Goal: Task Accomplishment & Management: Manage account settings

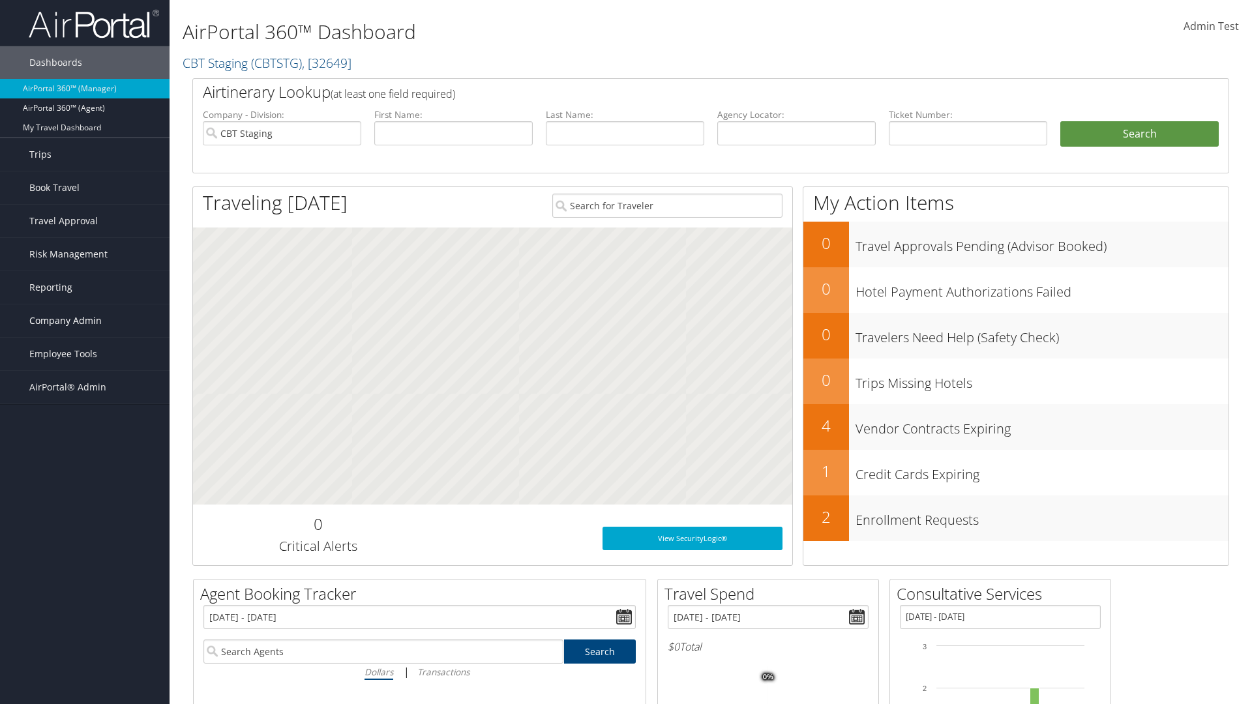
click at [85, 321] on span "Company Admin" at bounding box center [65, 321] width 72 height 33
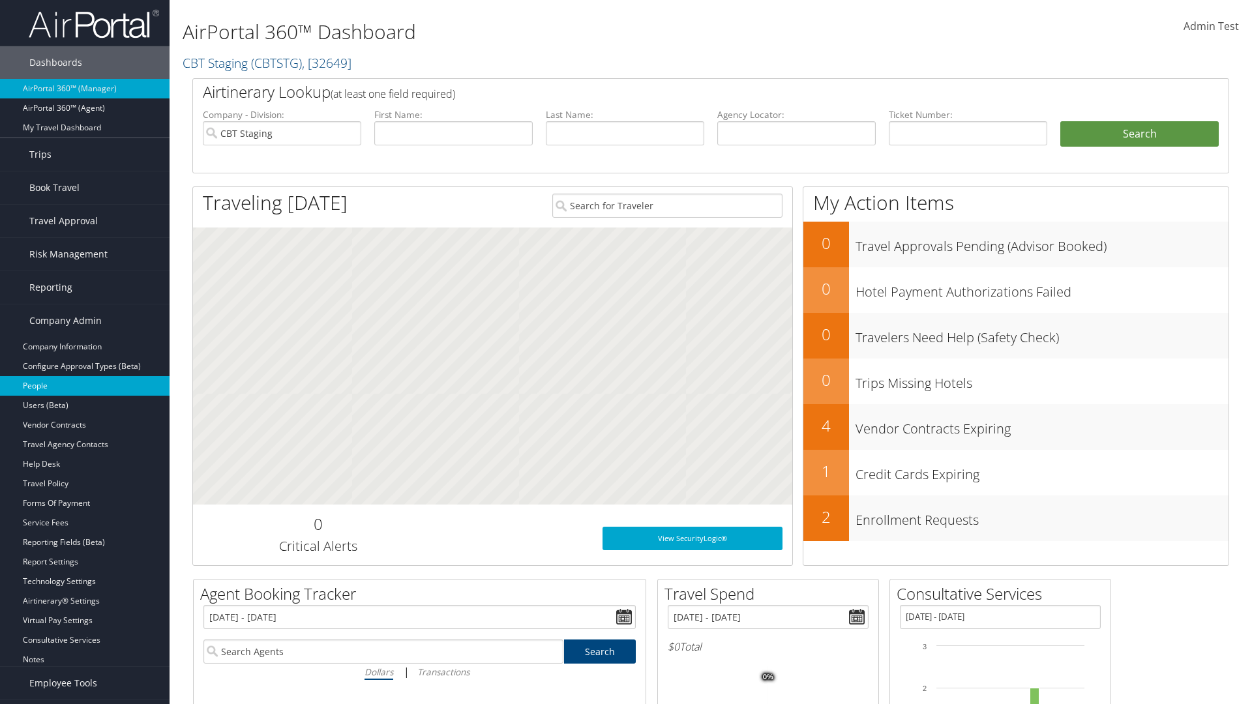
click at [85, 386] on link "People" at bounding box center [85, 386] width 170 height 20
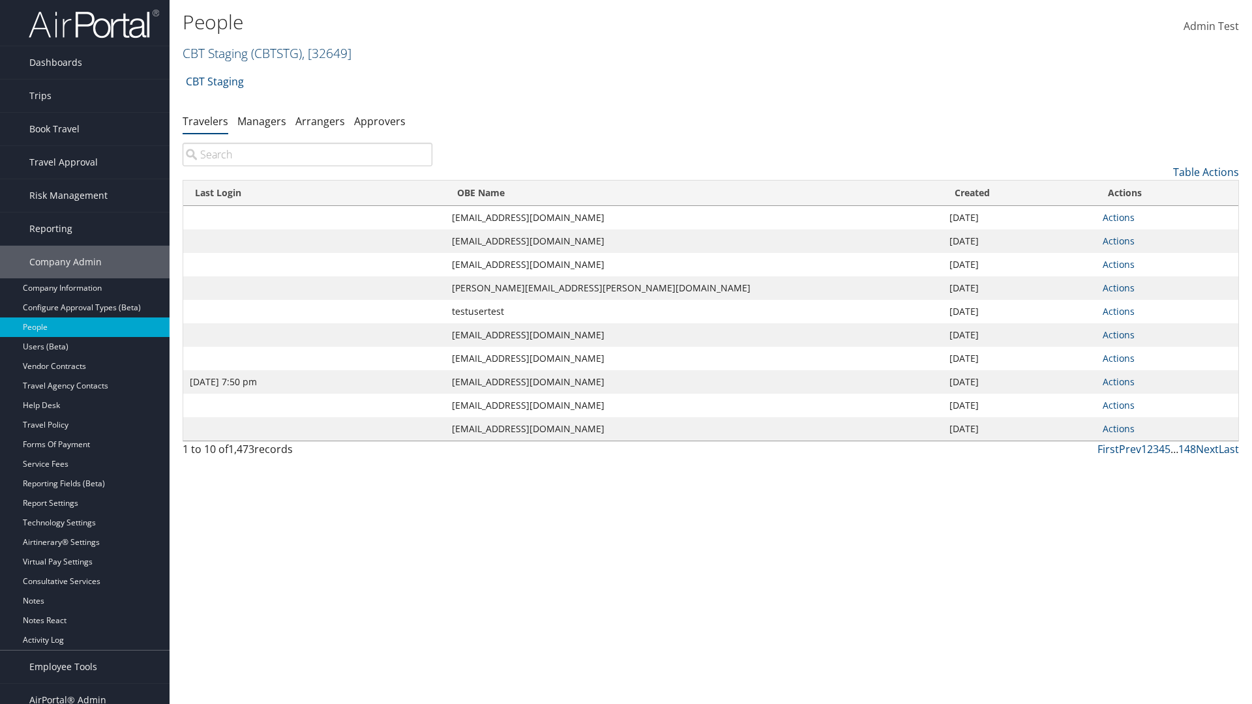
click at [215, 53] on link "CBT Staging ( CBTSTG ) , [ 32649 ]" at bounding box center [267, 53] width 169 height 18
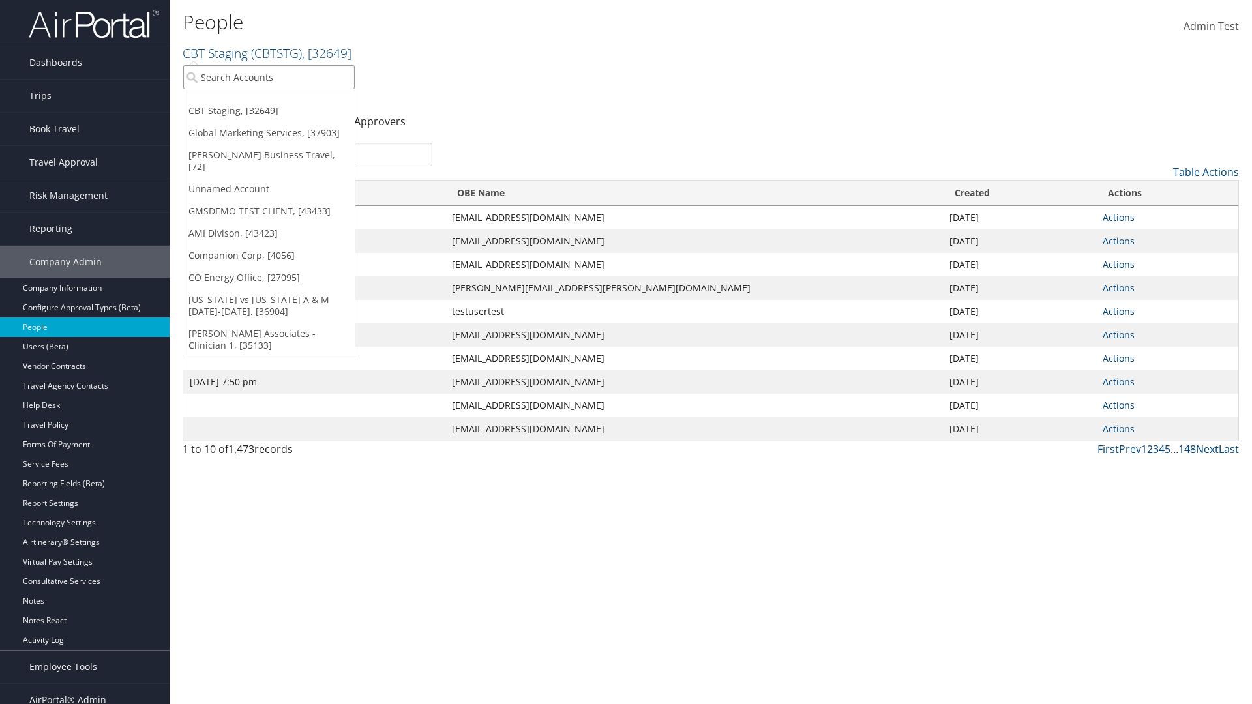
click at [269, 77] on input "search" at bounding box center [269, 77] width 172 height 24
type input "Global Marketing Services"
click at [281, 101] on div "Global Marketing Services (301946), [37903]" at bounding box center [281, 101] width 210 height 12
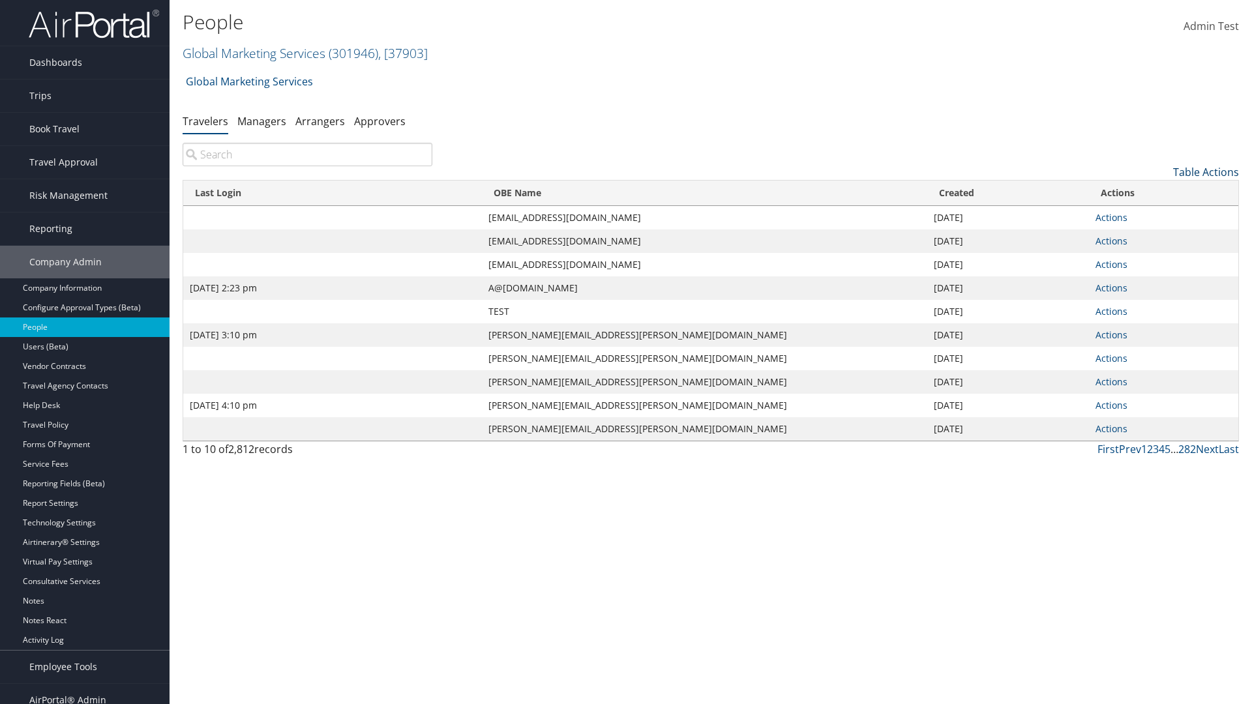
click at [1206, 172] on link "Table Actions" at bounding box center [1206, 172] width 66 height 14
click at [1152, 237] on link "Column Visibility" at bounding box center [1153, 237] width 172 height 22
